Goal: Task Accomplishment & Management: Manage account settings

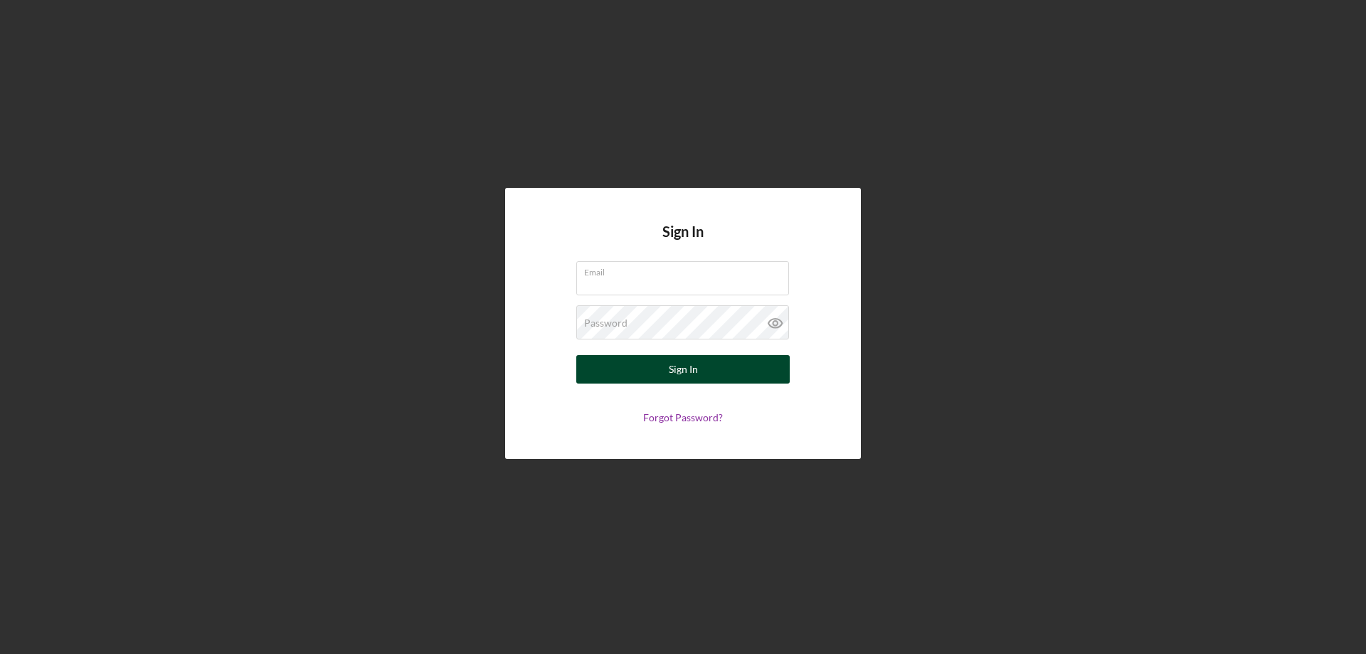
type input "[PERSON_NAME][EMAIL_ADDRESS][DOMAIN_NAME]"
click at [659, 375] on button "Sign In" at bounding box center [682, 369] width 213 height 28
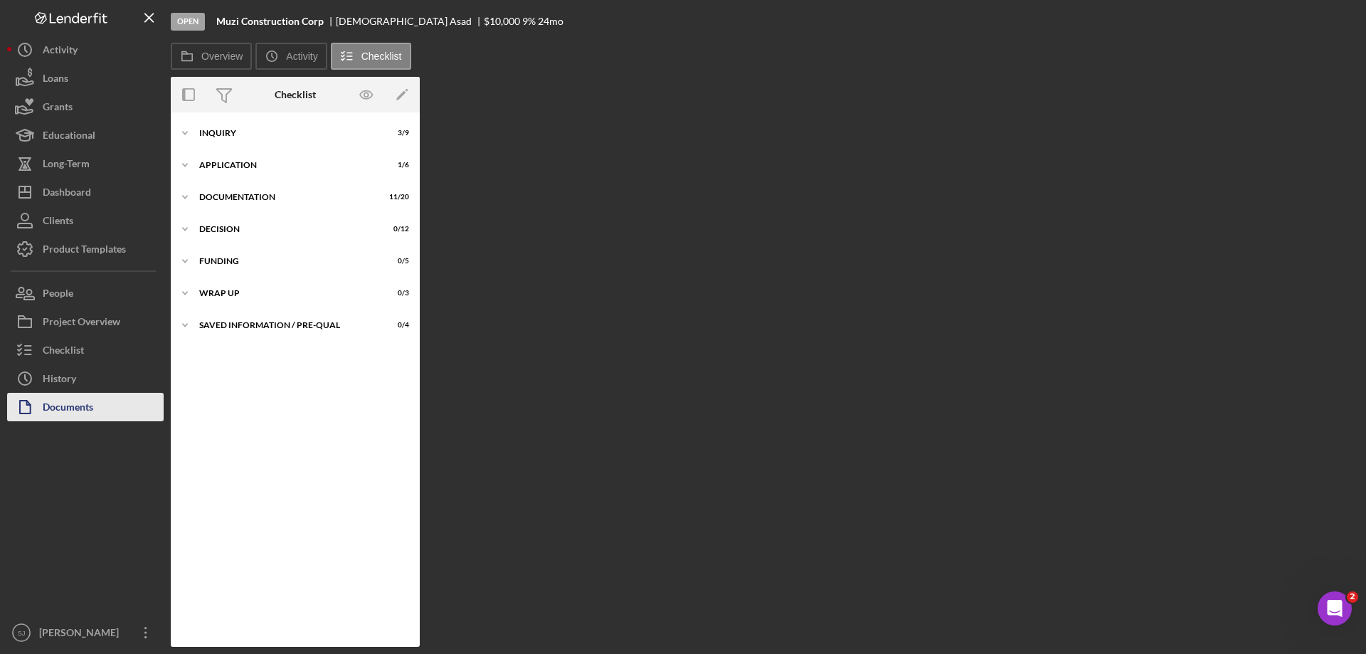
click at [49, 406] on div "Documents" at bounding box center [68, 409] width 51 height 32
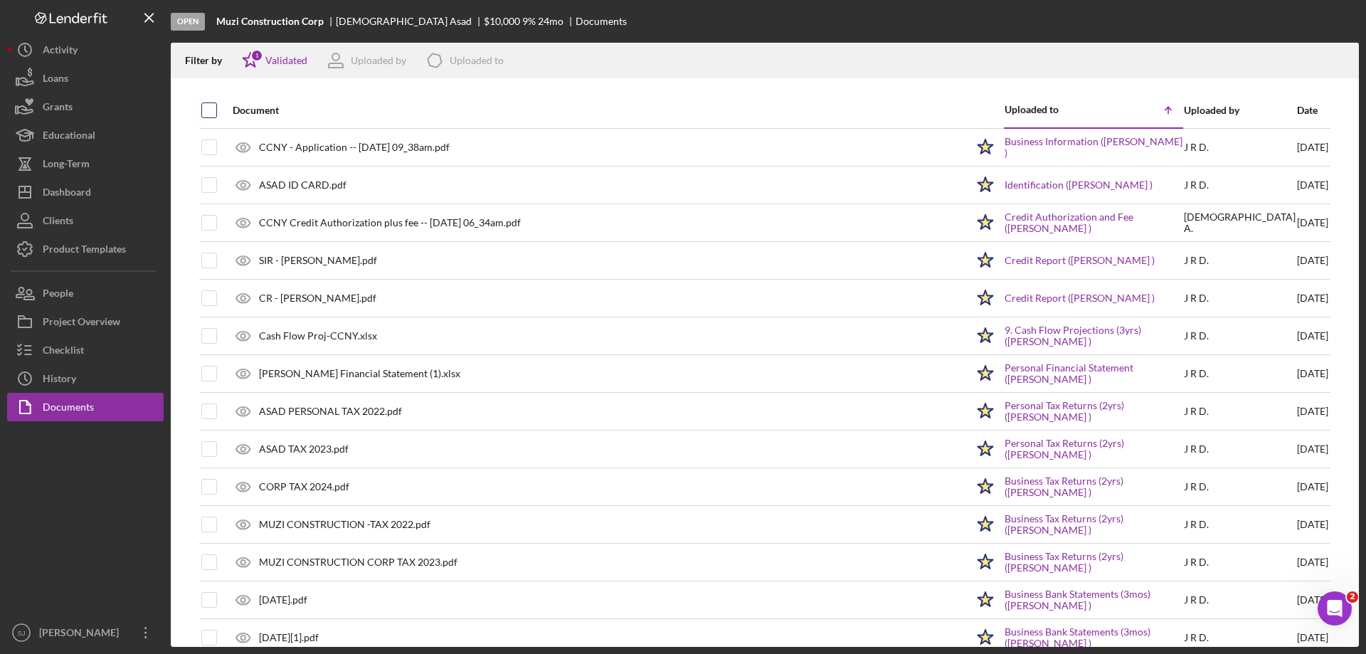
click at [208, 112] on input "checkbox" at bounding box center [209, 110] width 14 height 14
checkbox input "true"
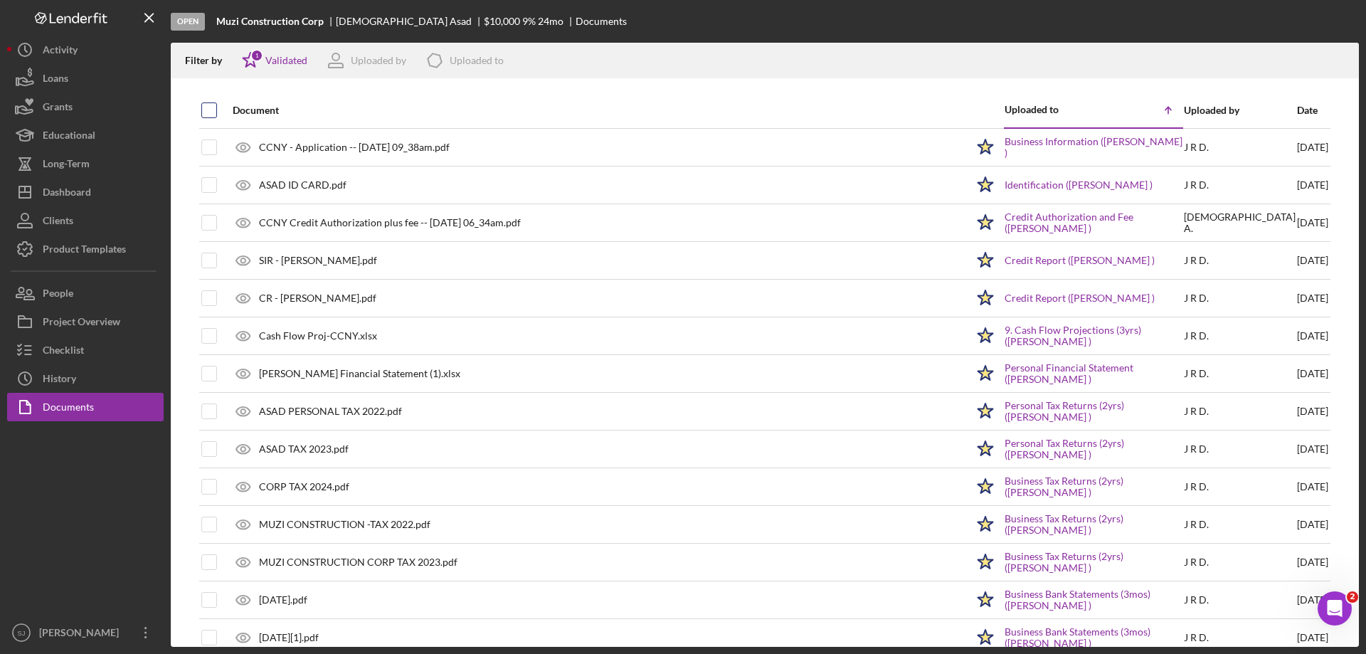
checkbox input "true"
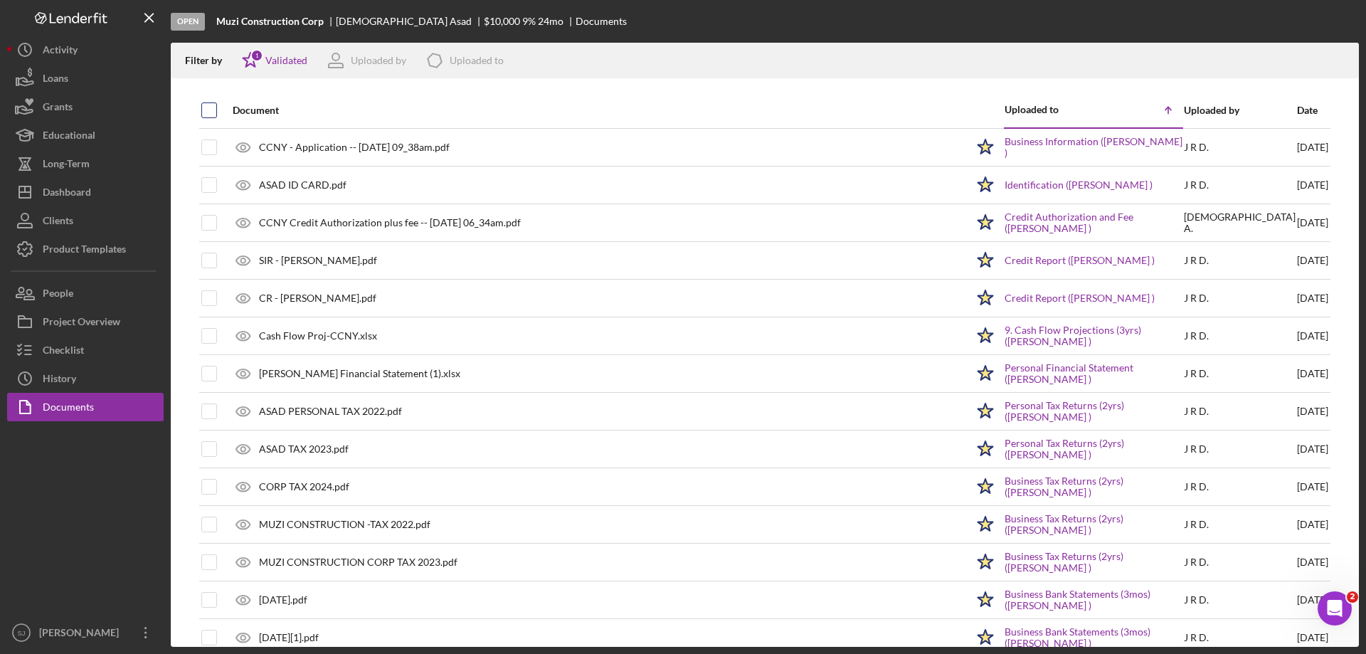
checkbox input "true"
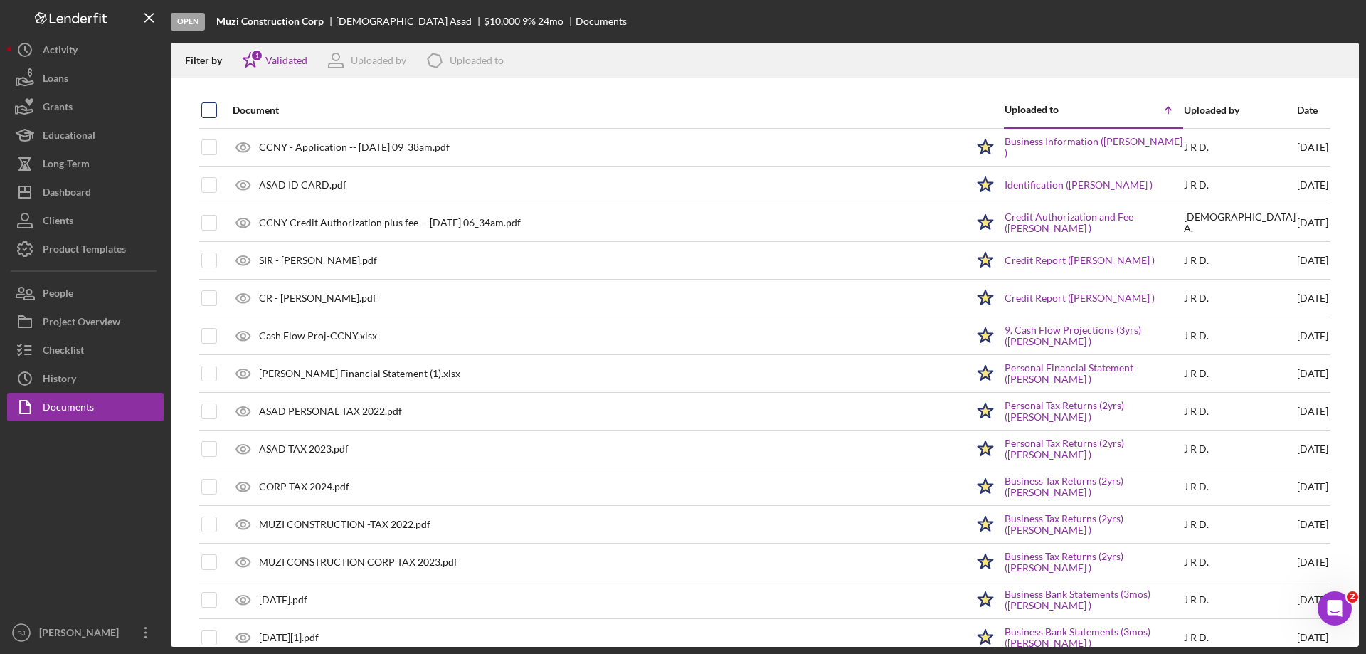
checkbox input "true"
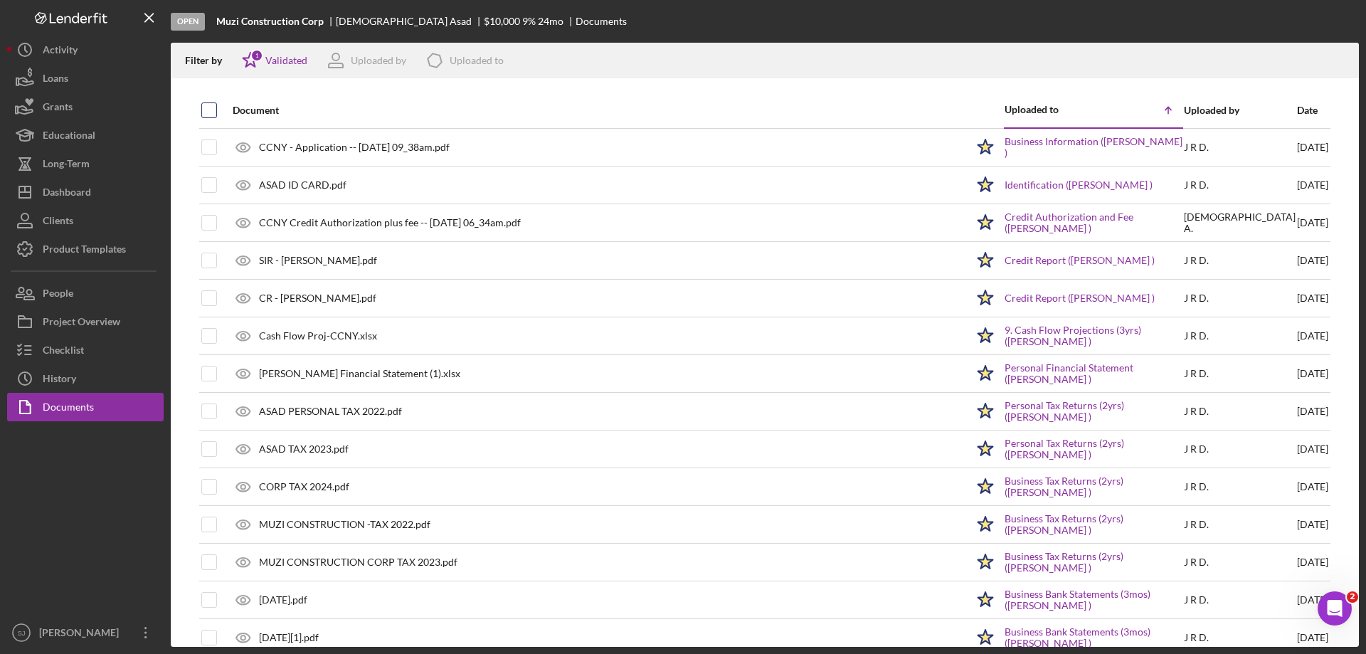
checkbox input "true"
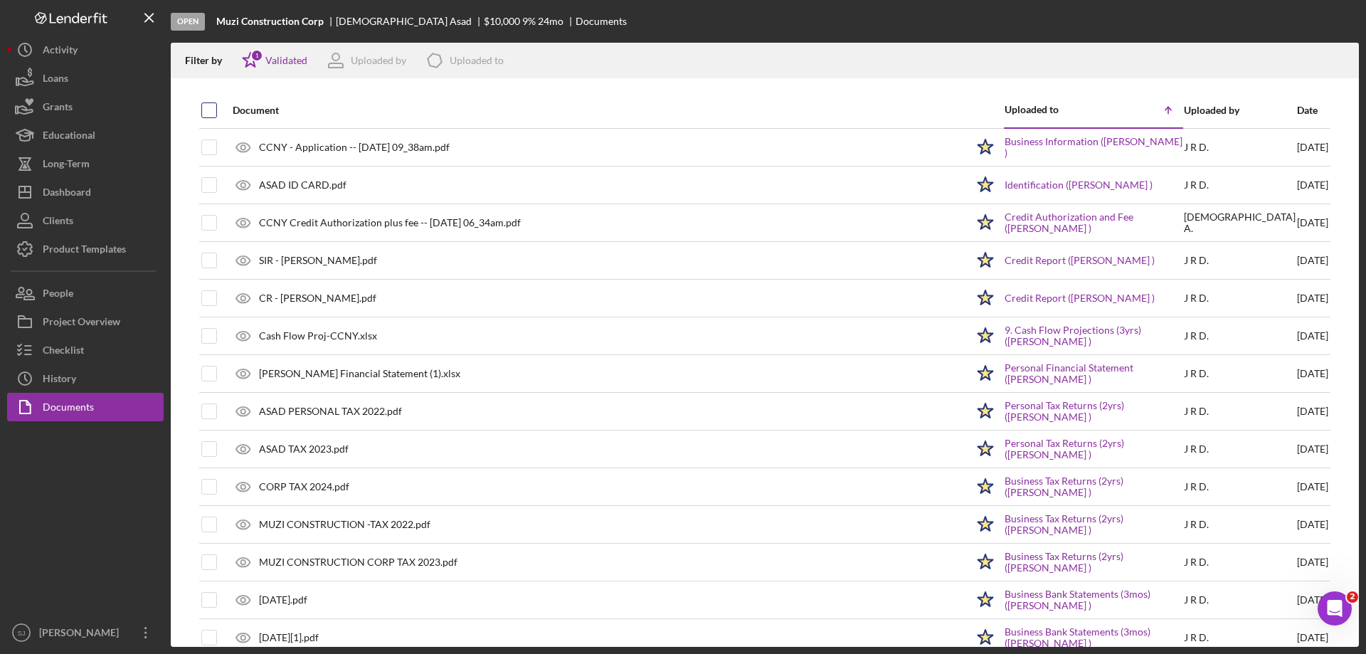
checkbox input "true"
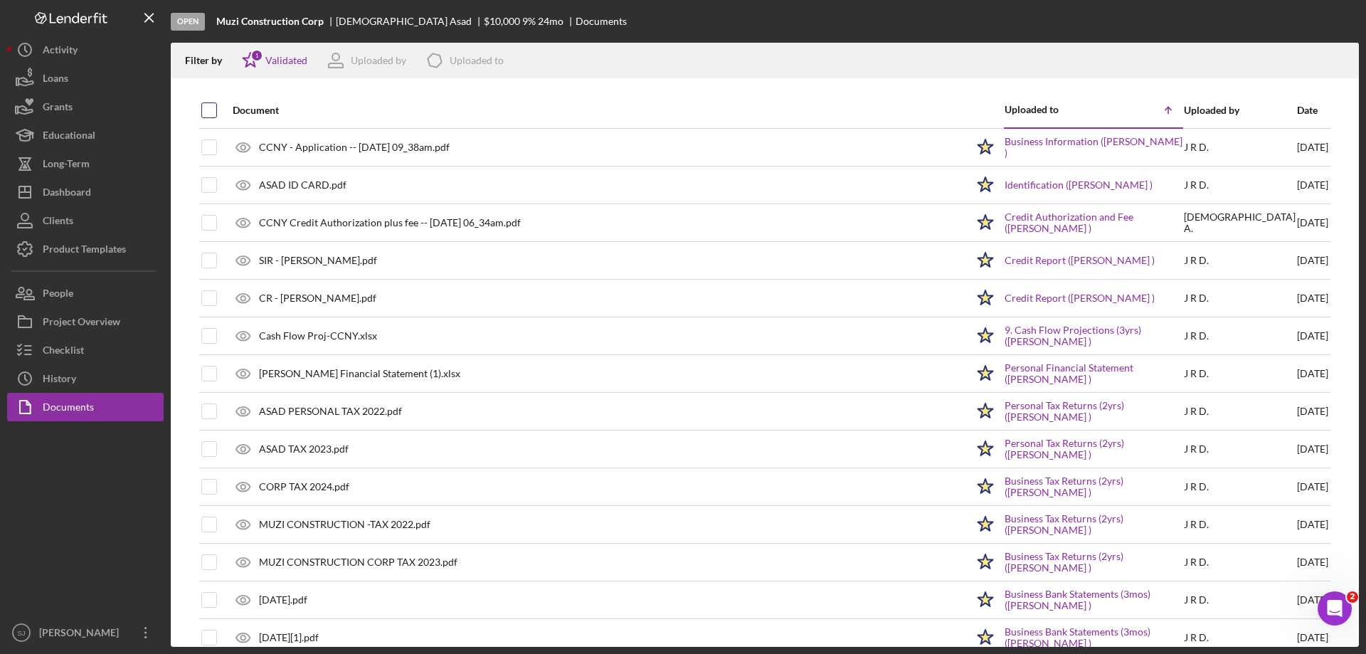
checkbox input "true"
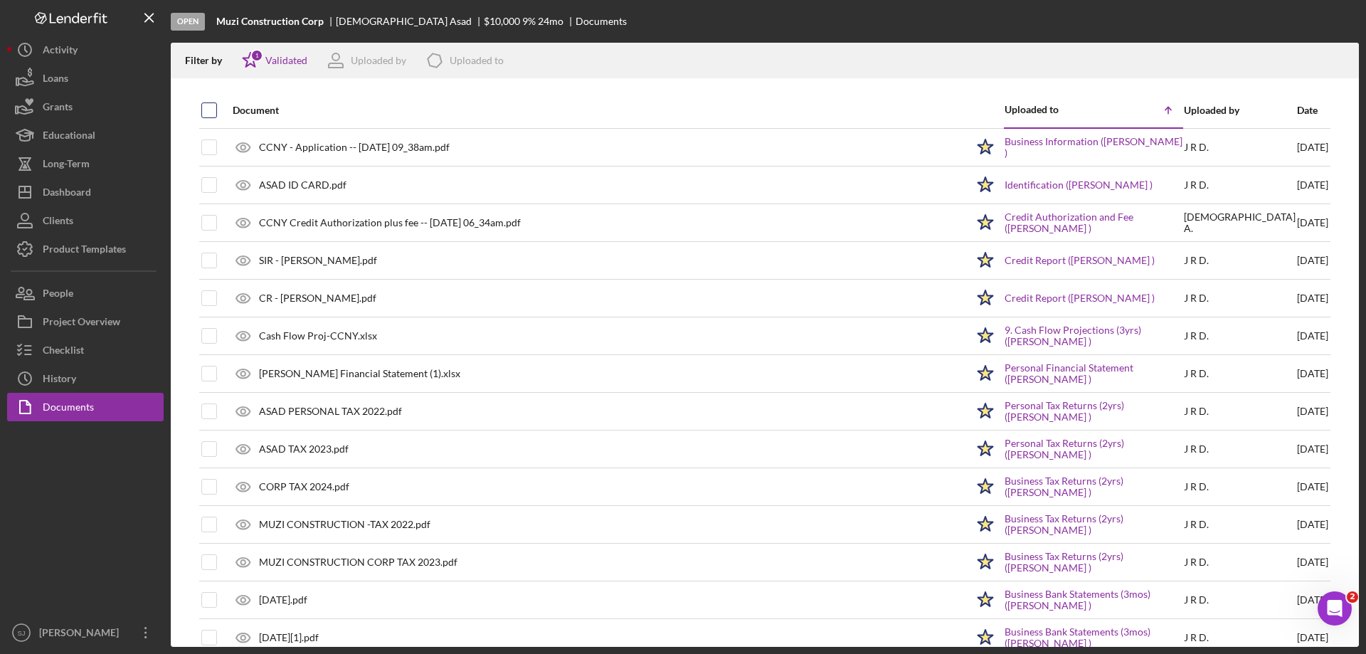
checkbox input "true"
click at [1336, 59] on icon "Icon/Download" at bounding box center [1341, 61] width 32 height 32
click at [1341, 151] on div "Document Uploaded to Icon/Table Sort Arrow Uploaded by Date CCNY - Application …" at bounding box center [765, 369] width 1188 height 554
